Goal: Task Accomplishment & Management: Manage account settings

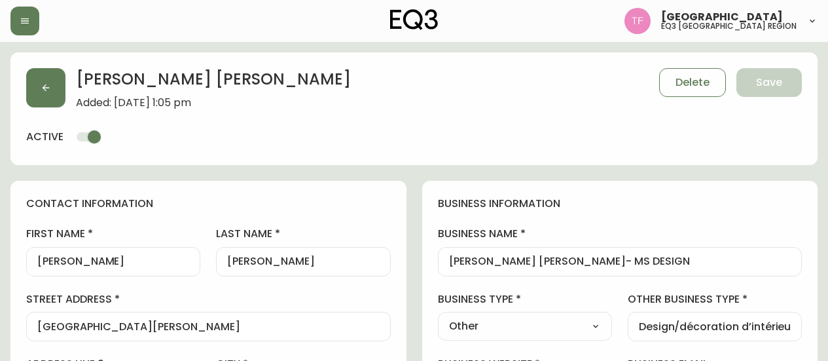
select select "QC"
select select "CA"
select select "CA_FR"
select select "Other"
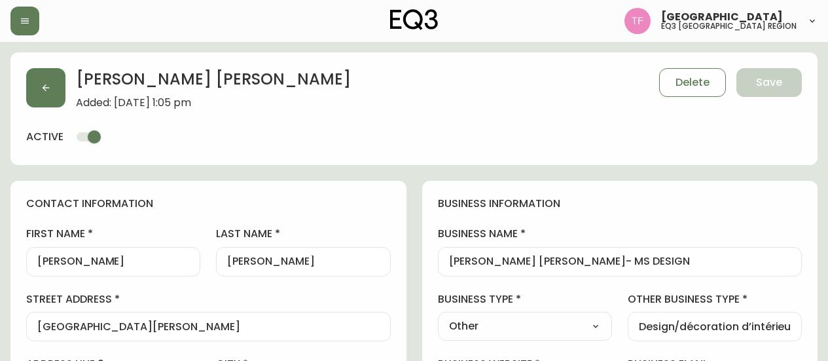
select select "cjw10z96u00fa6gs0941re9ze"
select select "false"
click at [59, 80] on button "button" at bounding box center [45, 87] width 39 height 39
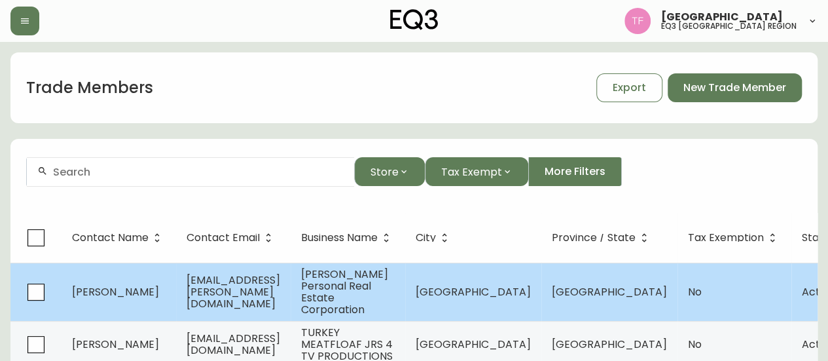
click at [291, 289] on td "[EMAIL_ADDRESS][PERSON_NAME][DOMAIN_NAME]" at bounding box center [233, 292] width 115 height 58
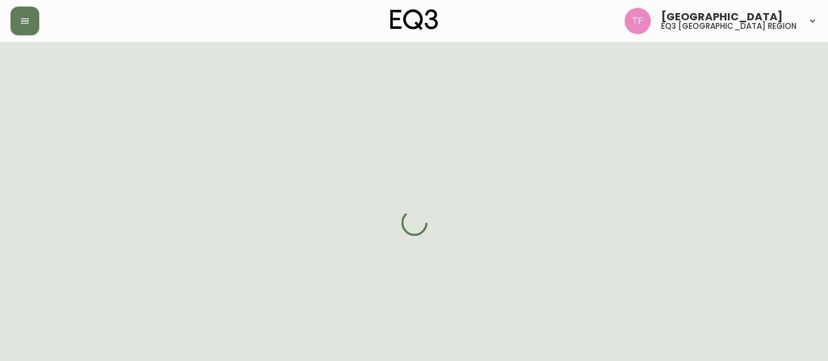
select select "BC"
select select "CA"
select select "CA_EN"
select select "Other"
select select "Real Estate Agent"
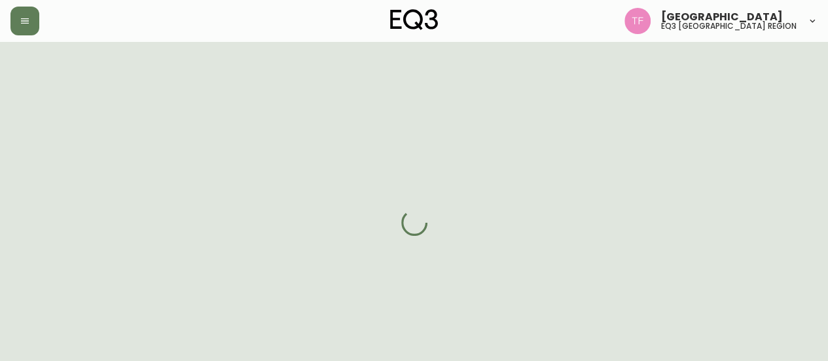
select select "cjw10z96p001r6gs00juufhhe"
select select "false"
